Goal: Task Accomplishment & Management: Manage account settings

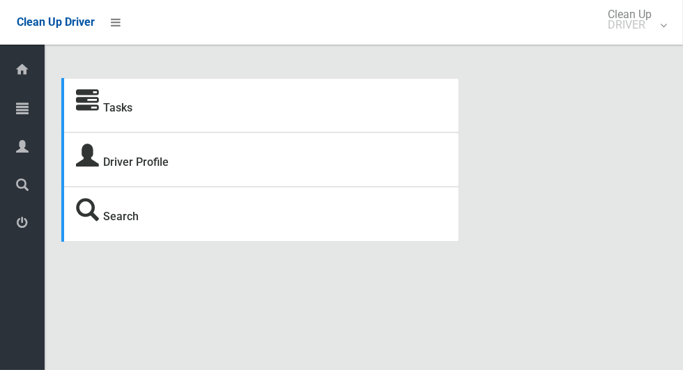
click at [17, 107] on icon at bounding box center [22, 108] width 13 height 28
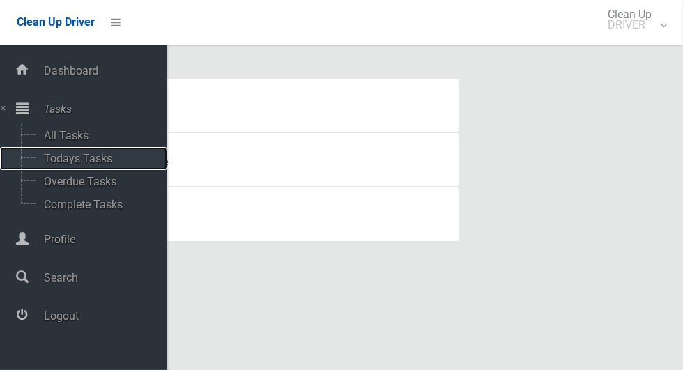
click at [48, 158] on span "Todays Tasks" at bounding box center [98, 158] width 116 height 13
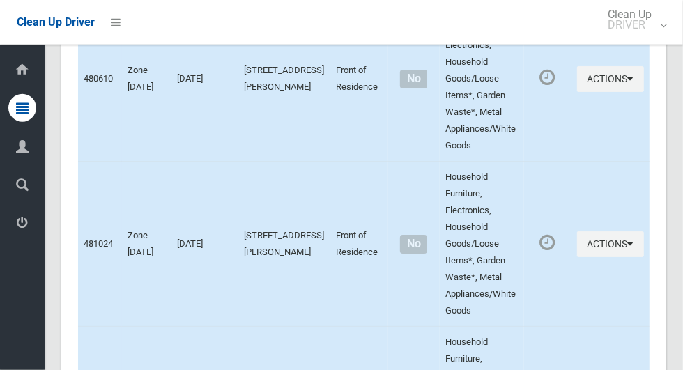
scroll to position [5513, 0]
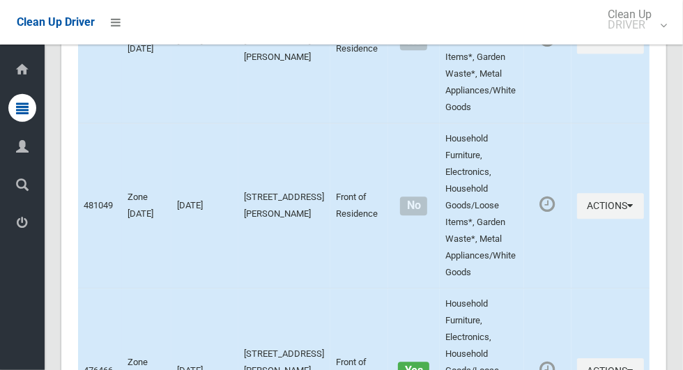
scroll to position [4545, 0]
click at [38, 227] on span "Logout" at bounding box center [35, 224] width 5 height 13
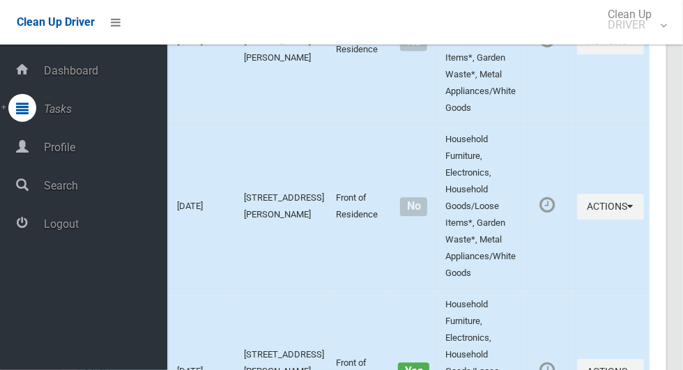
click at [104, 220] on span "Logout" at bounding box center [104, 224] width 128 height 13
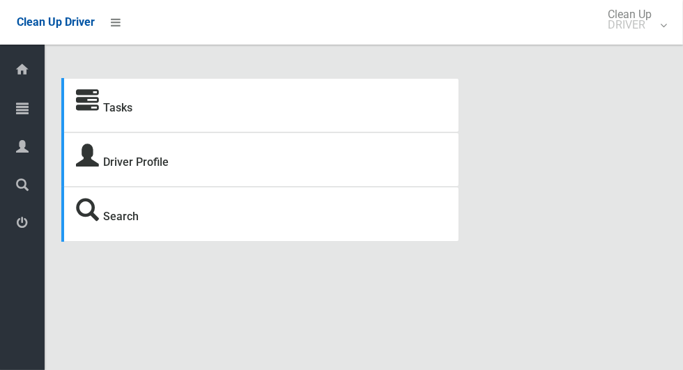
click at [22, 109] on icon at bounding box center [22, 108] width 13 height 28
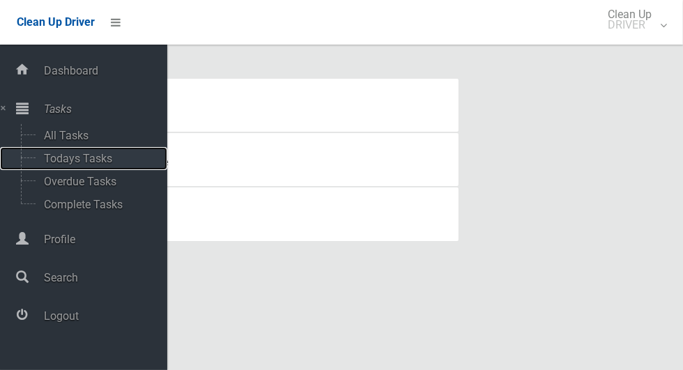
click at [112, 162] on span "Todays Tasks" at bounding box center [98, 158] width 116 height 13
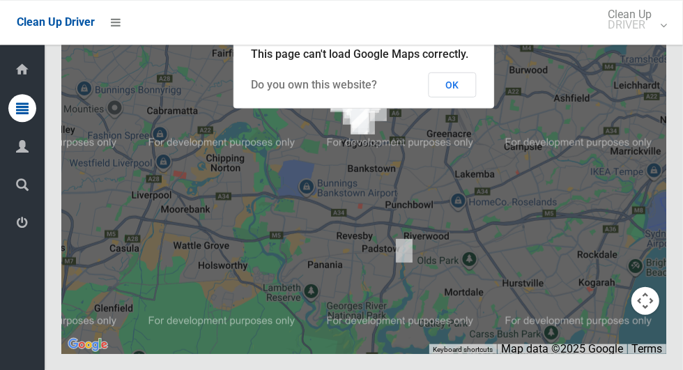
scroll to position [6016, 0]
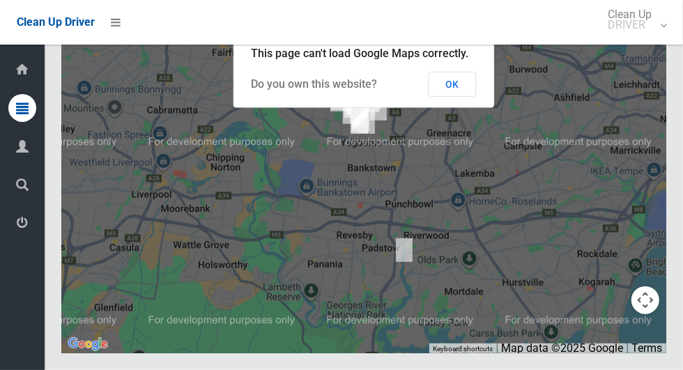
click at [455, 97] on button "OK" at bounding box center [453, 84] width 48 height 25
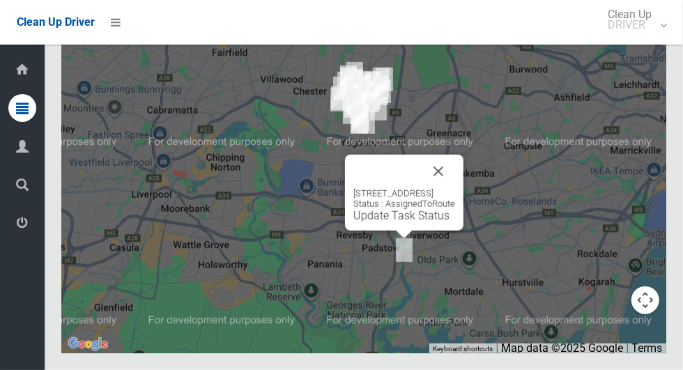
click at [455, 188] on button "Close" at bounding box center [438, 171] width 33 height 33
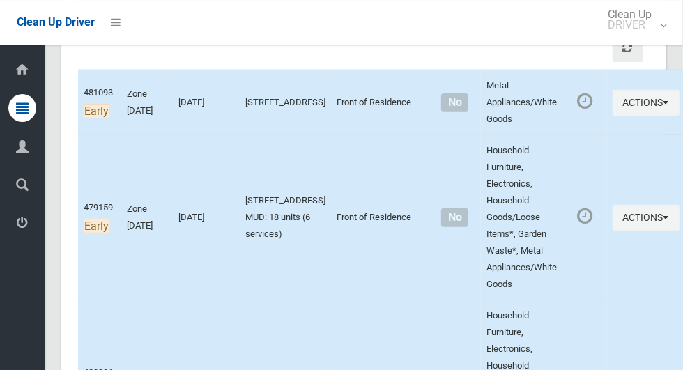
scroll to position [229, 0]
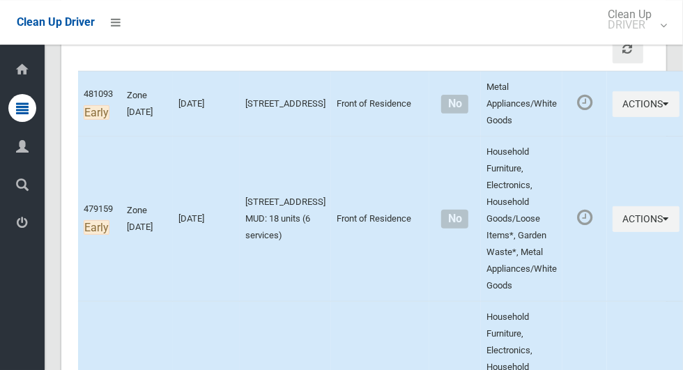
click at [24, 103] on icon at bounding box center [22, 108] width 13 height 28
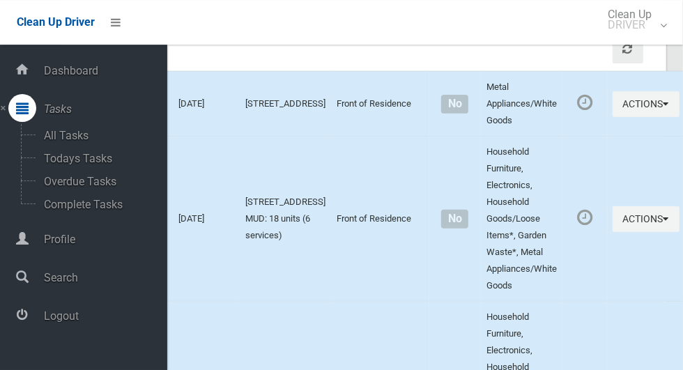
click at [69, 321] on span "Logout" at bounding box center [104, 316] width 128 height 13
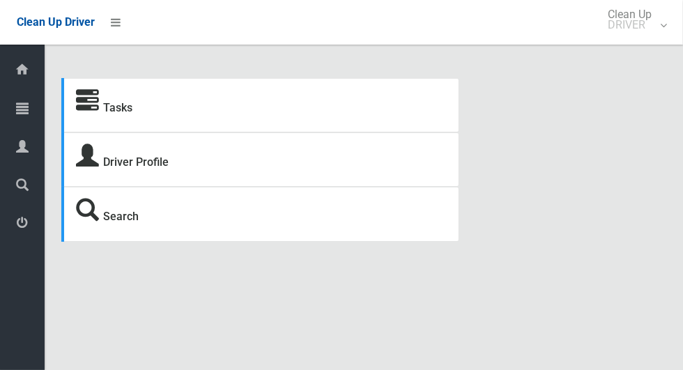
click at [21, 104] on icon at bounding box center [22, 108] width 13 height 28
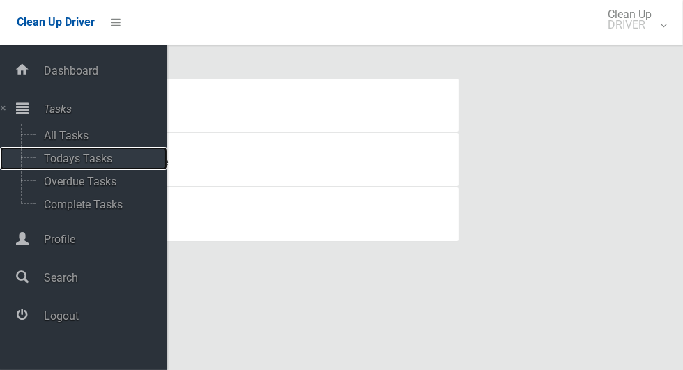
click at [110, 156] on span "Todays Tasks" at bounding box center [98, 158] width 116 height 13
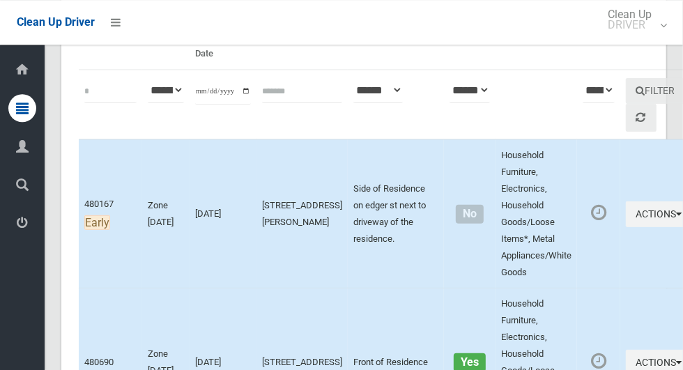
scroll to position [162, 0]
click at [18, 149] on icon at bounding box center [22, 147] width 13 height 28
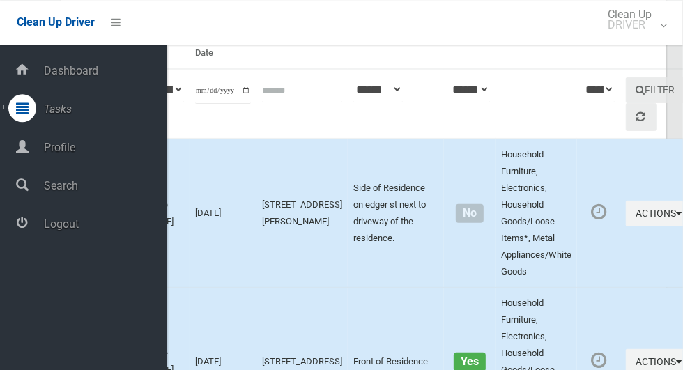
click at [52, 231] on span "Logout" at bounding box center [104, 224] width 128 height 13
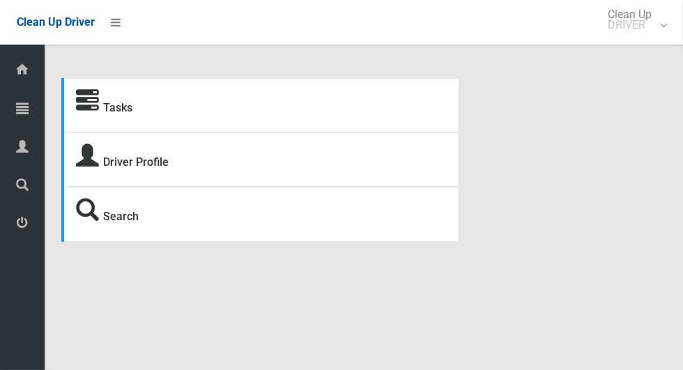
click at [17, 118] on icon at bounding box center [22, 108] width 13 height 28
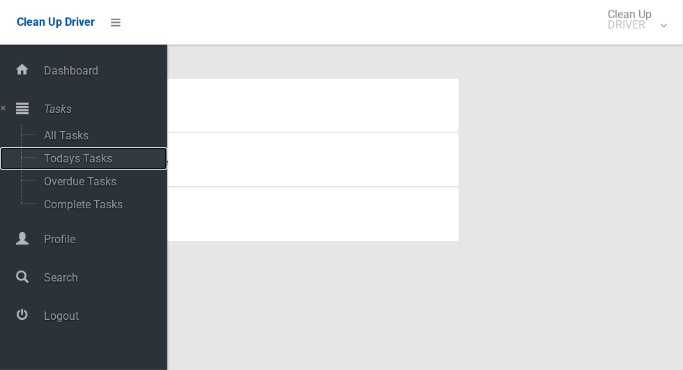
click at [54, 163] on span "Todays Tasks" at bounding box center [98, 158] width 116 height 13
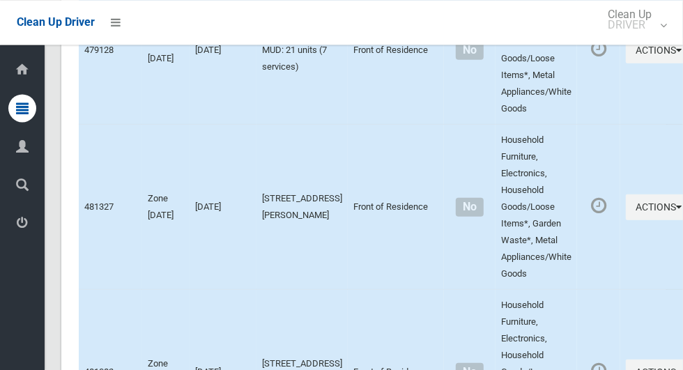
scroll to position [3075, 0]
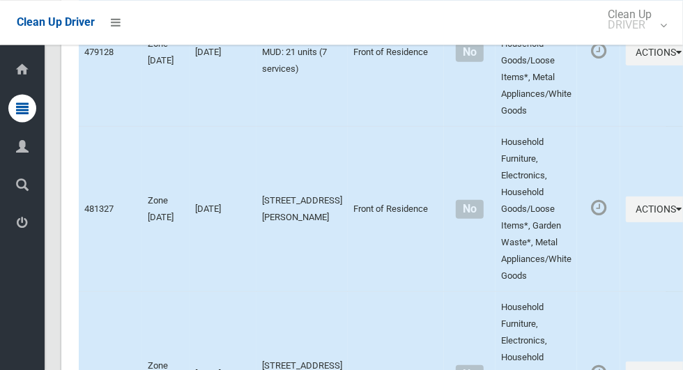
click at [621, 126] on td "Actions Complete Booking View Booking Details" at bounding box center [660, 52] width 79 height 149
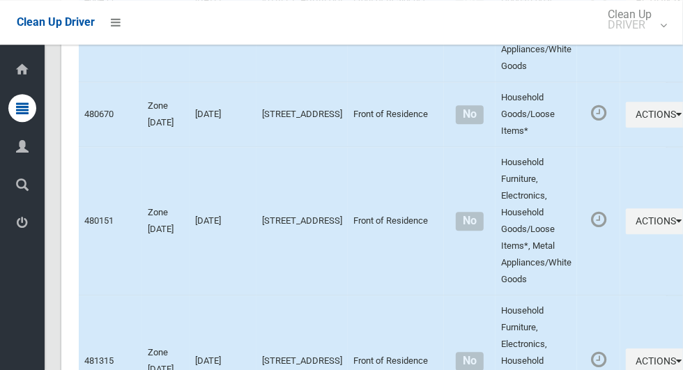
scroll to position [4615, 0]
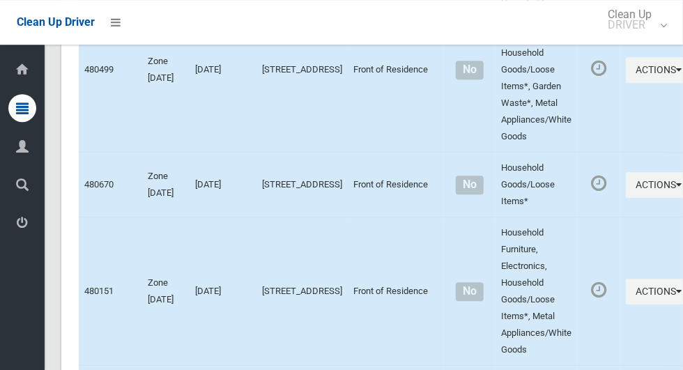
click at [17, 119] on icon at bounding box center [22, 108] width 13 height 28
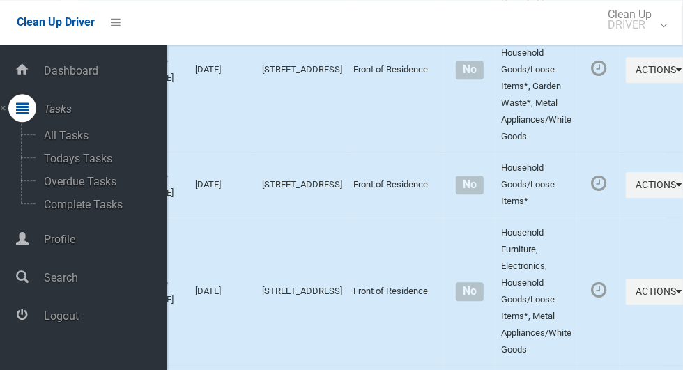
scroll to position [6429, 0]
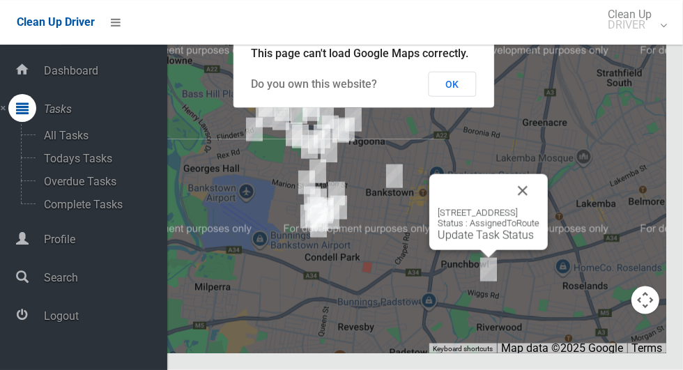
click at [540, 208] on button "Close" at bounding box center [522, 190] width 33 height 33
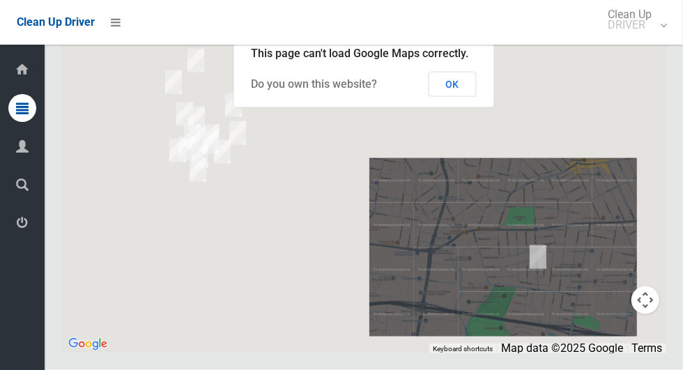
click at [469, 97] on button "OK" at bounding box center [453, 84] width 48 height 25
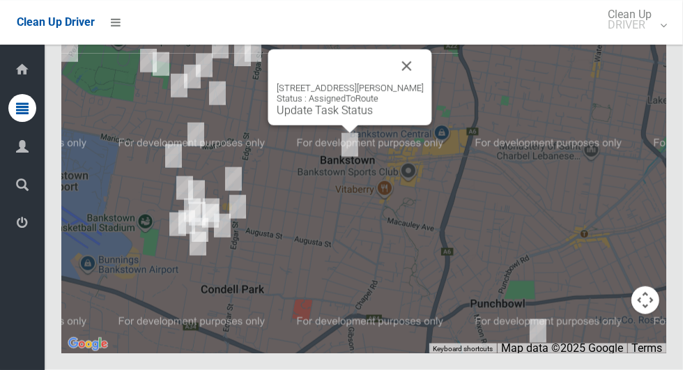
click at [423, 83] on button "Close" at bounding box center [407, 66] width 33 height 33
click at [424, 83] on button "Close" at bounding box center [407, 66] width 33 height 33
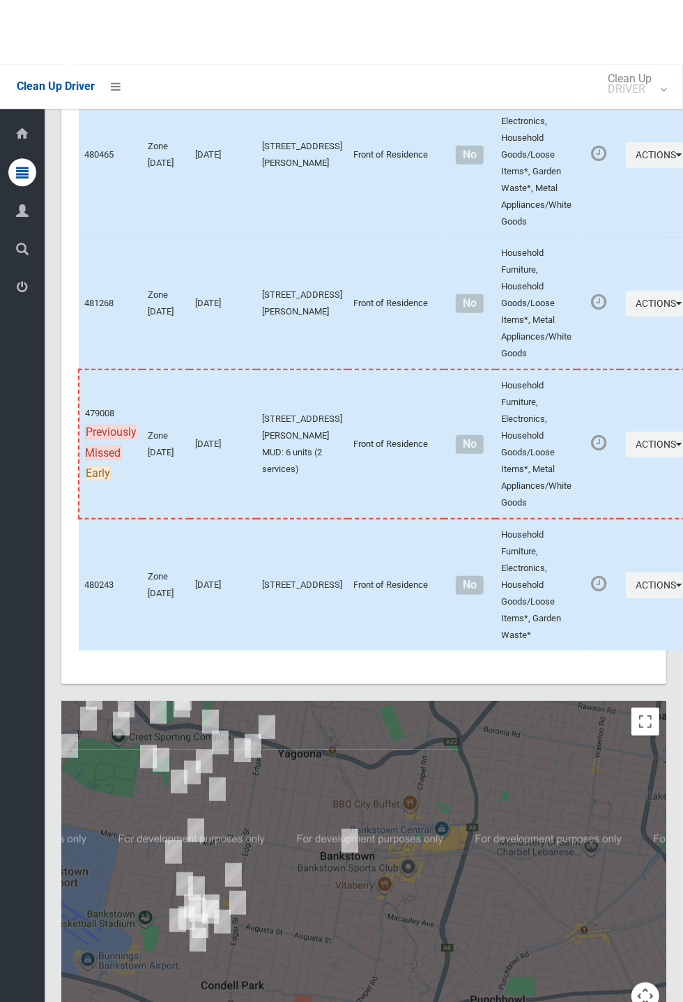
scroll to position [5773, 0]
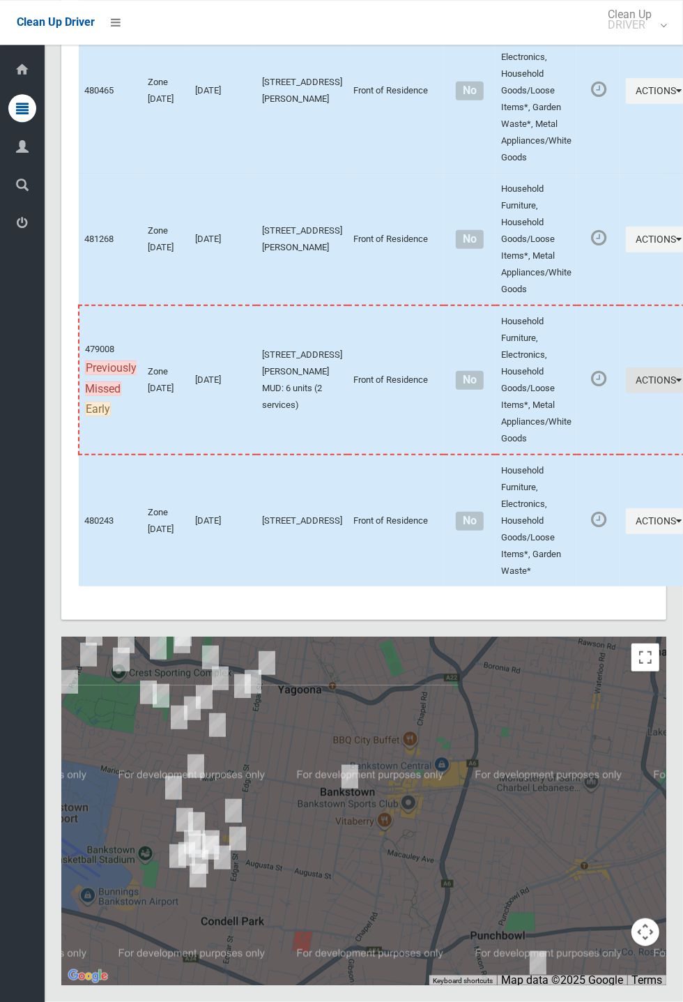
click at [683, 370] on button "Actions" at bounding box center [659, 381] width 67 height 26
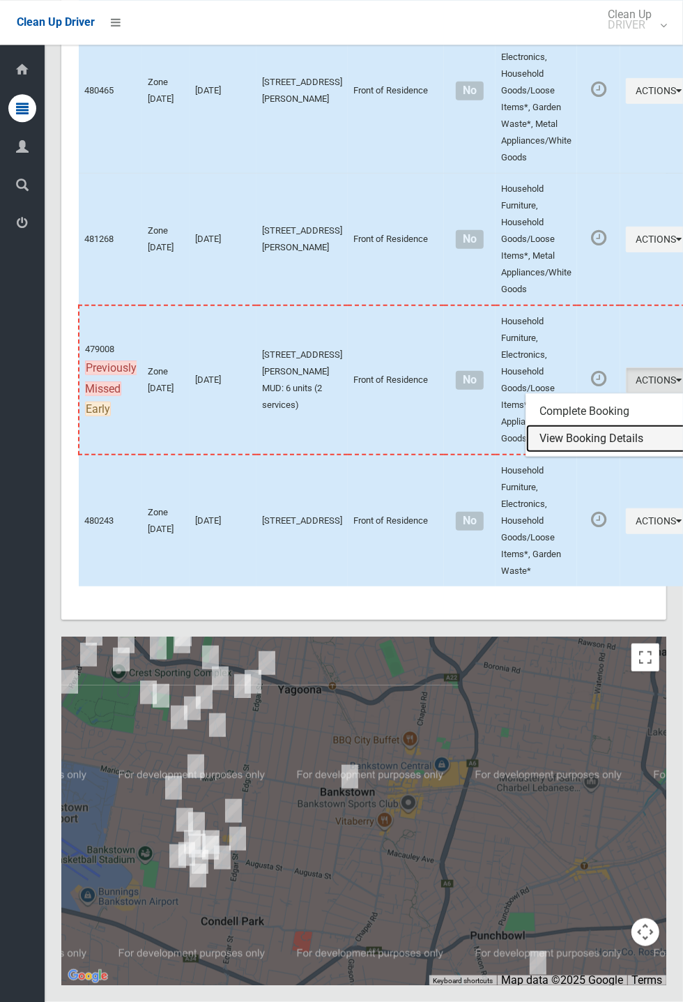
click at [573, 370] on link "View Booking Details" at bounding box center [610, 439] width 166 height 28
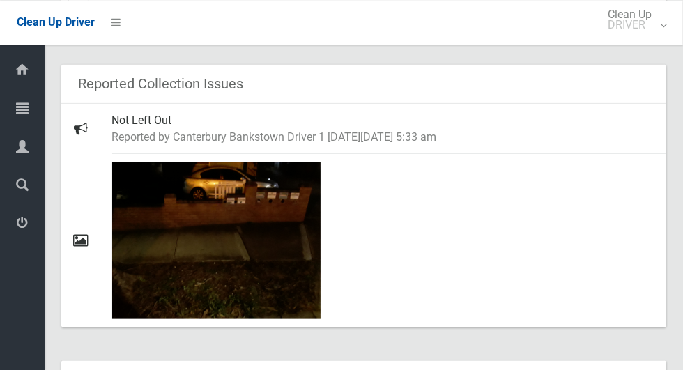
scroll to position [710, 0]
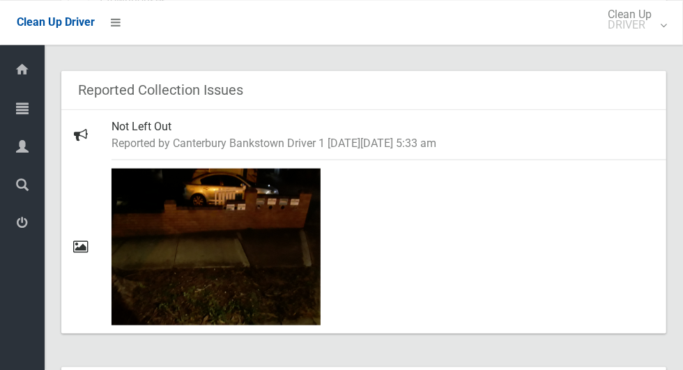
click at [22, 105] on icon at bounding box center [22, 108] width 13 height 28
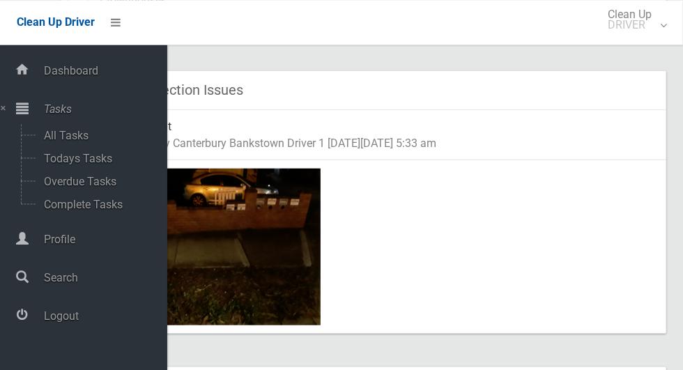
click at [79, 312] on span "Logout" at bounding box center [104, 316] width 128 height 13
